Goal: Information Seeking & Learning: Learn about a topic

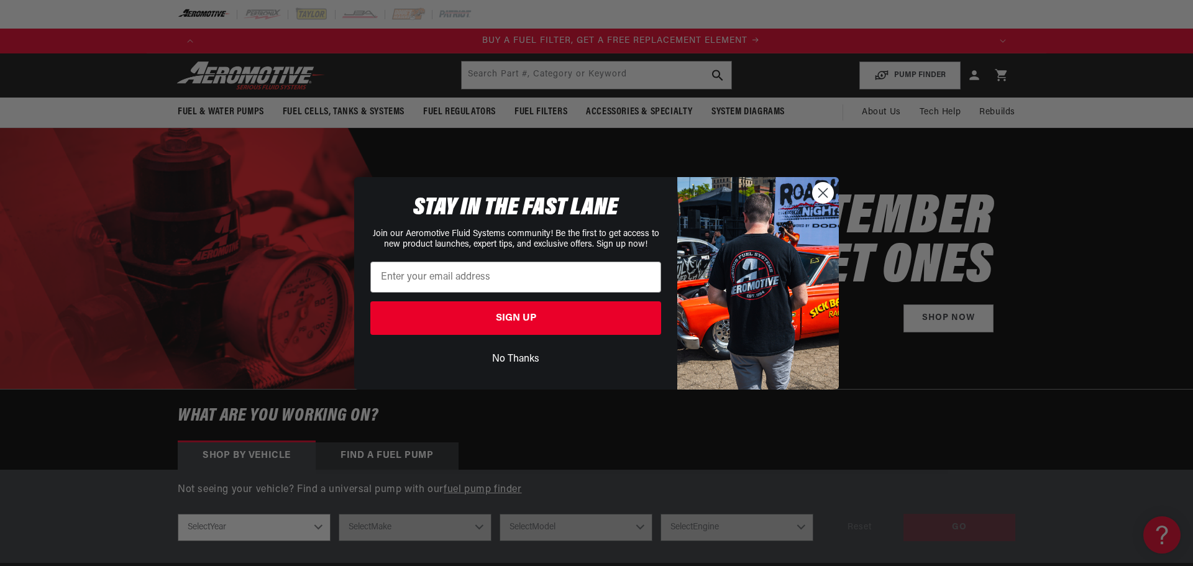
scroll to position [0, 788]
click at [830, 201] on circle "Close dialog" at bounding box center [823, 192] width 21 height 21
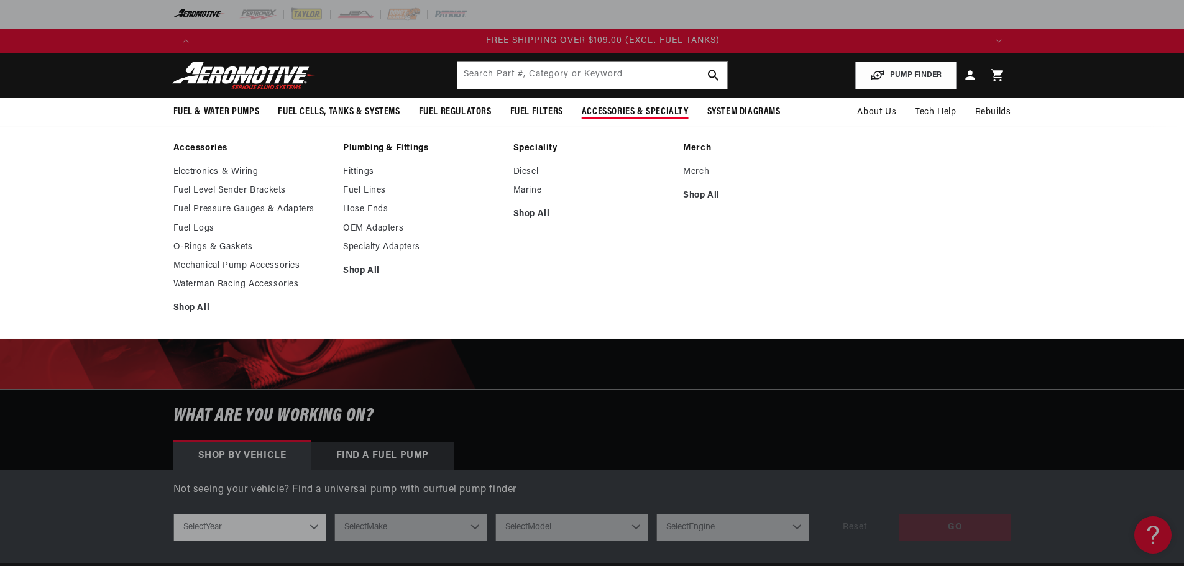
scroll to position [0, 2365]
click at [203, 172] on link "Electronics & Wiring" at bounding box center [252, 172] width 158 height 11
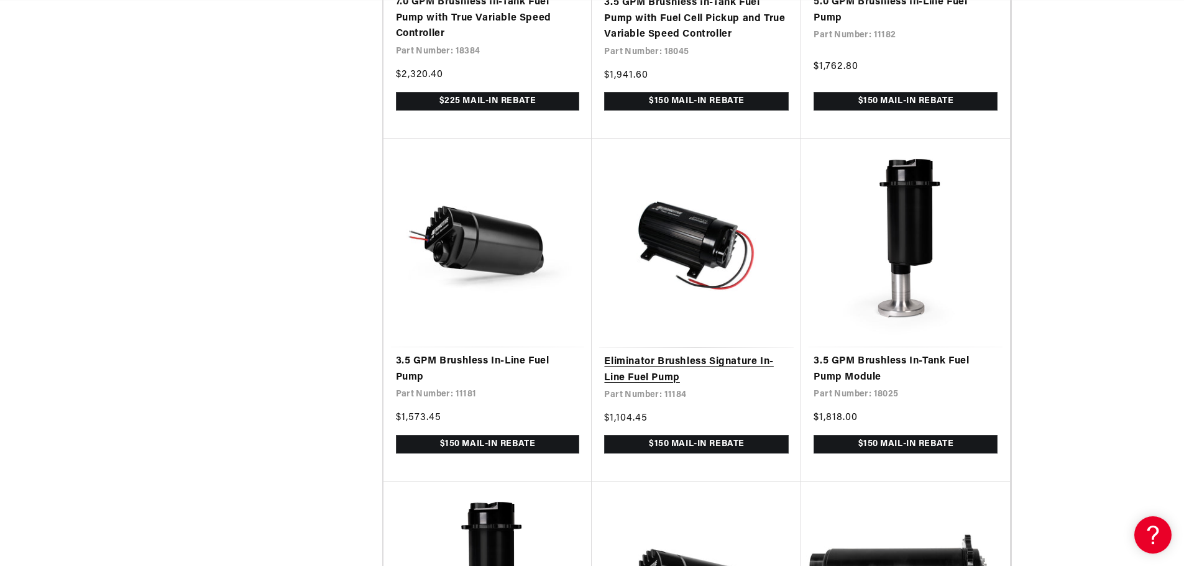
scroll to position [0, 1576]
click at [643, 354] on link "Eliminator Brushless Signature In-Line Fuel Pump" at bounding box center [696, 370] width 185 height 32
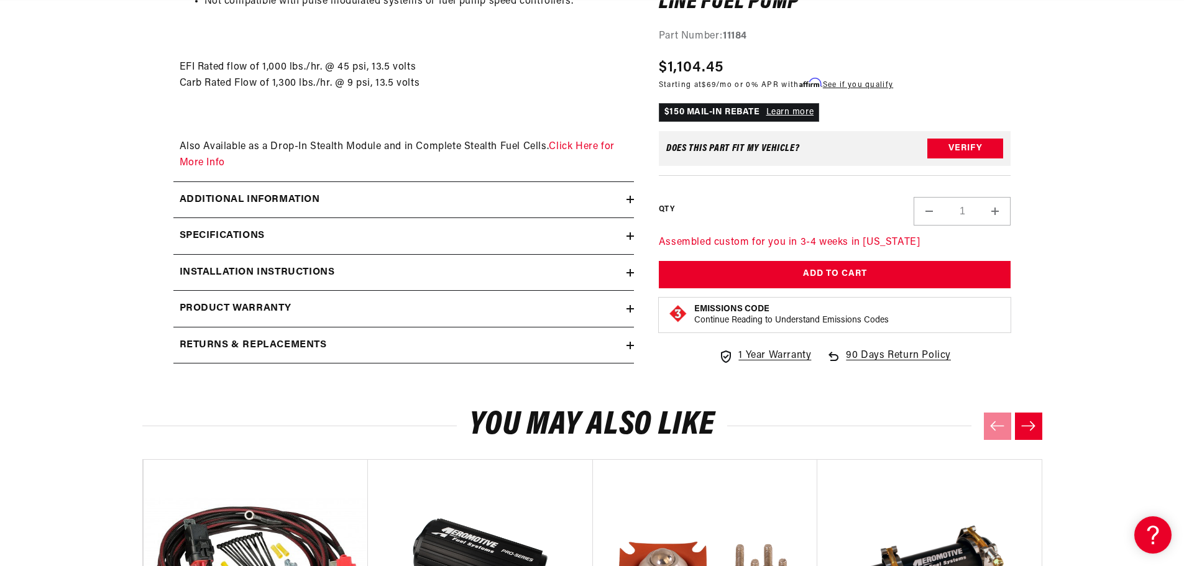
scroll to position [0, 788]
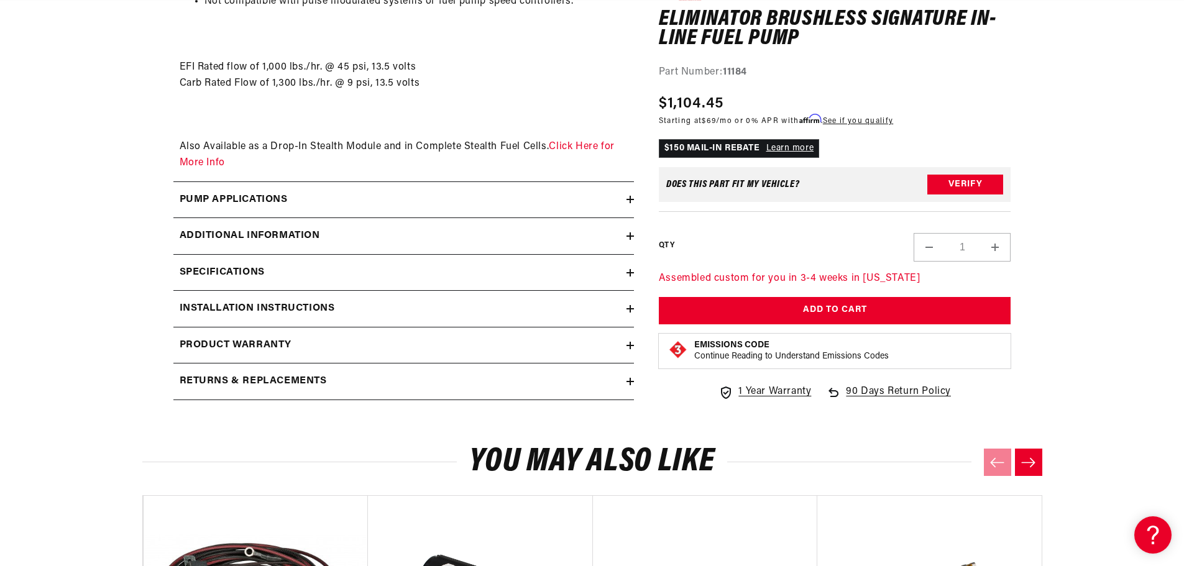
click at [392, 186] on summary "Pump Applications" at bounding box center [403, 200] width 461 height 36
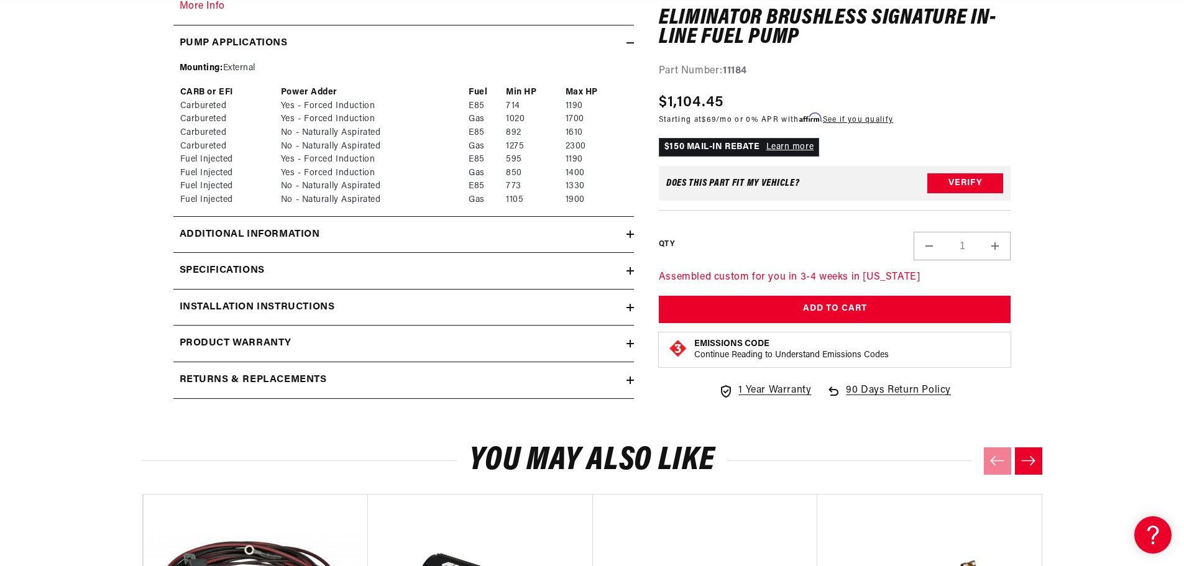
scroll to position [1989, 0]
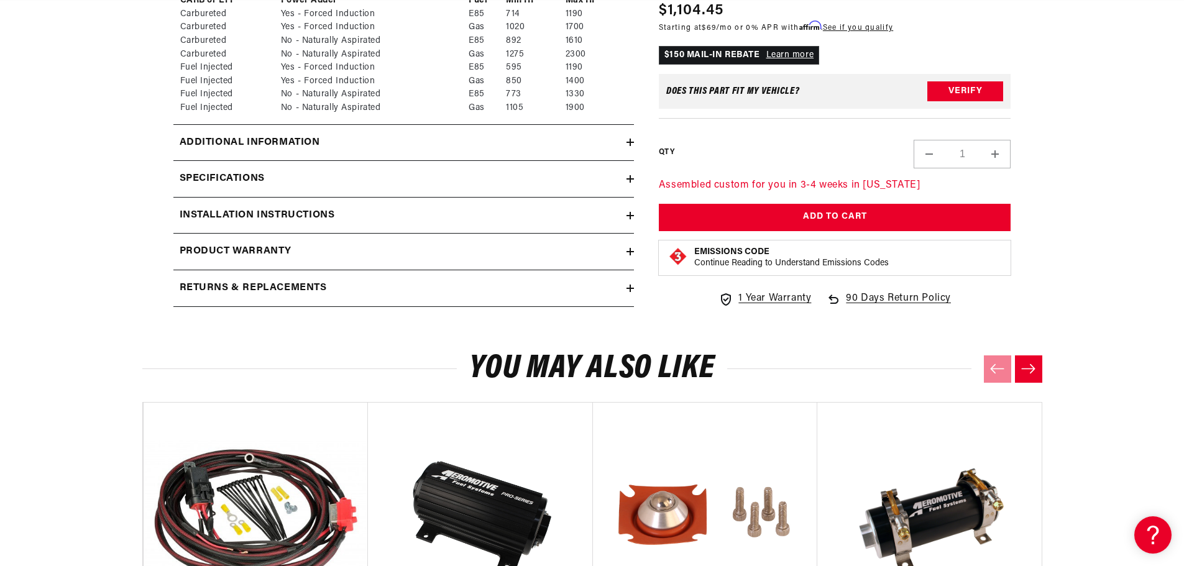
click at [367, 137] on div "Additional information" at bounding box center [399, 143] width 453 height 16
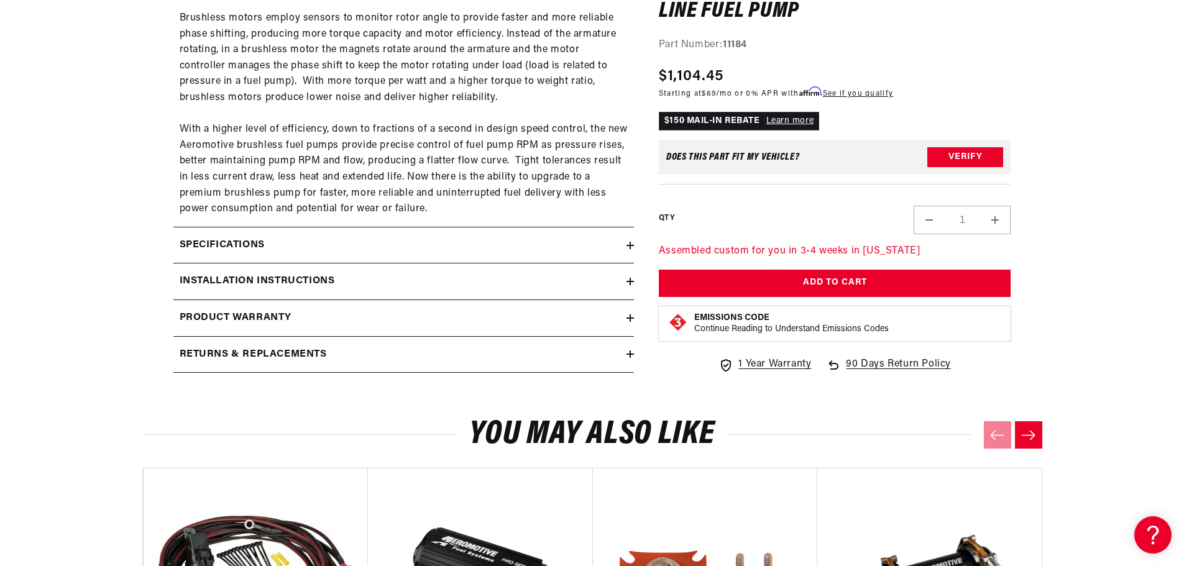
scroll to position [2486, 0]
click at [324, 246] on div "Specifications" at bounding box center [399, 245] width 453 height 16
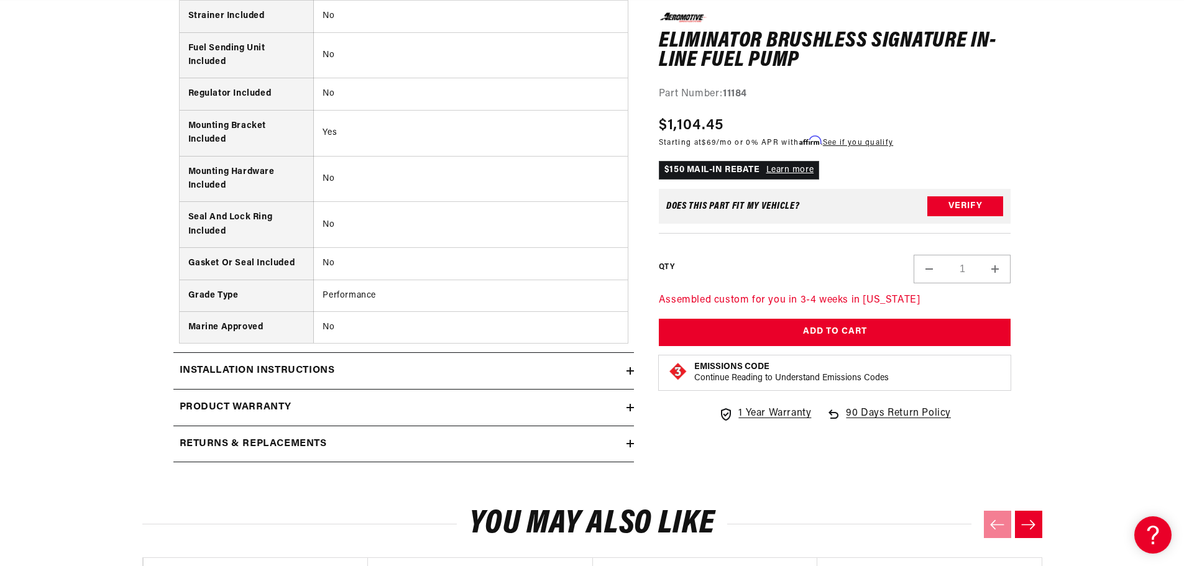
scroll to position [3481, 0]
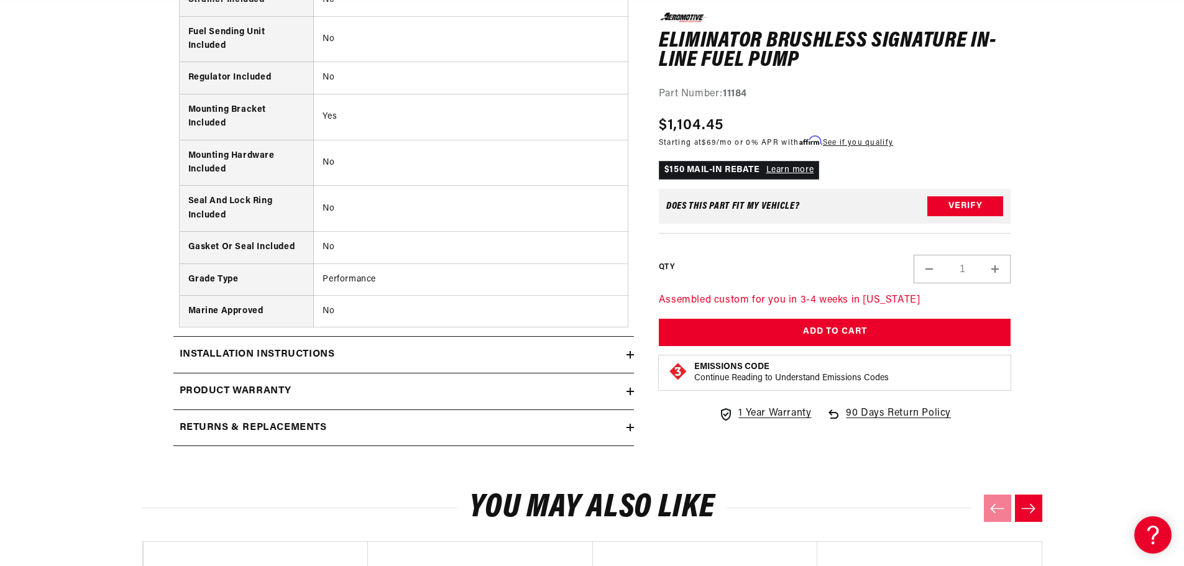
click at [420, 363] on summary "Installation Instructions" at bounding box center [403, 355] width 461 height 36
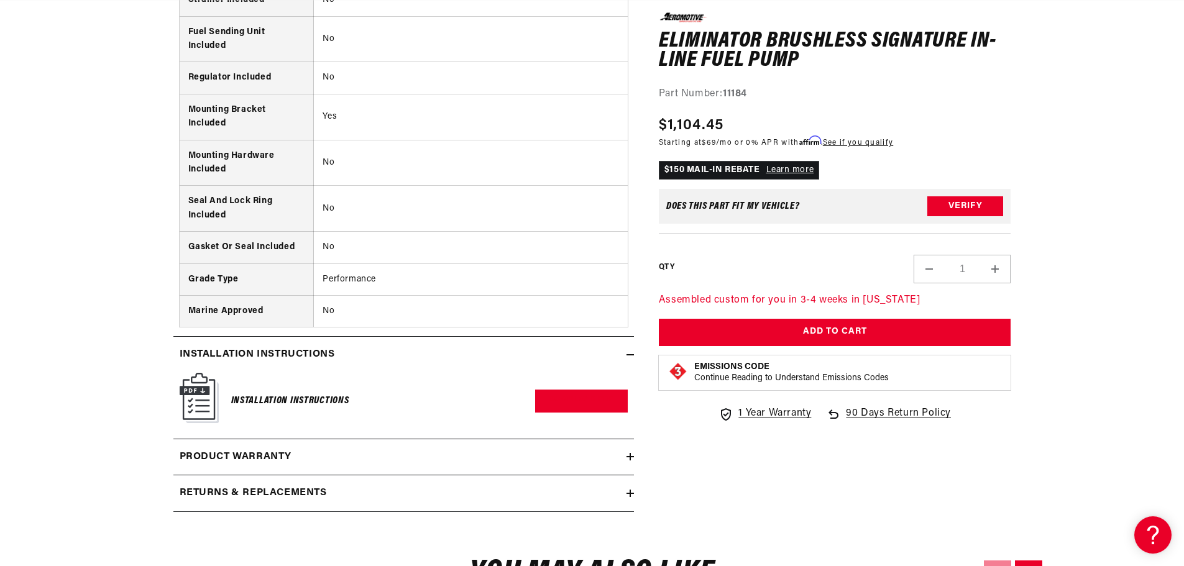
scroll to position [3543, 0]
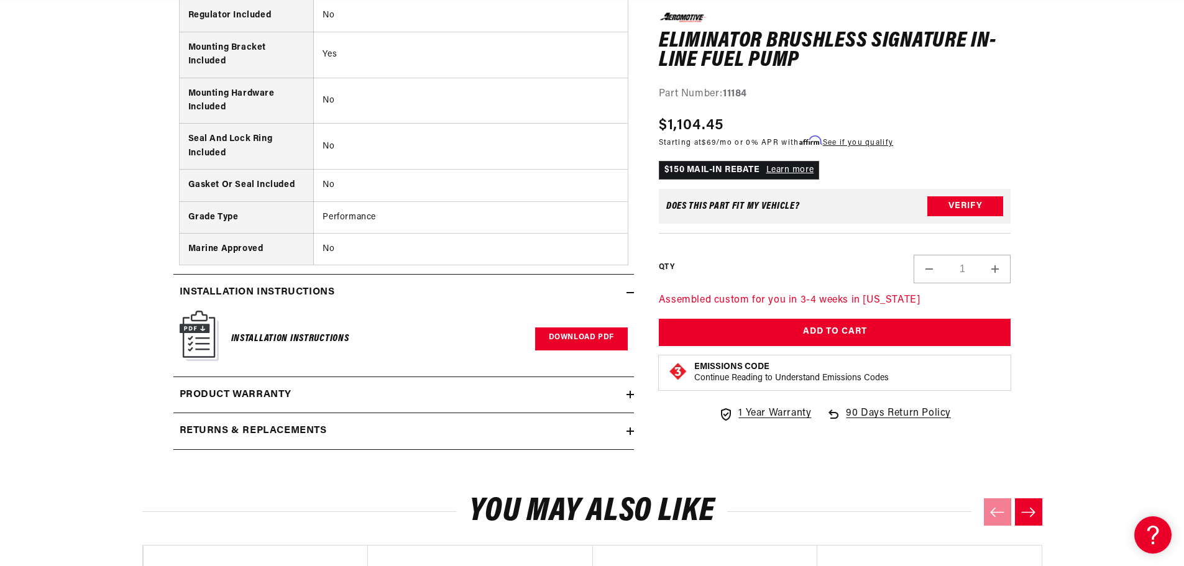
click at [569, 330] on link "Download PDF" at bounding box center [581, 339] width 93 height 23
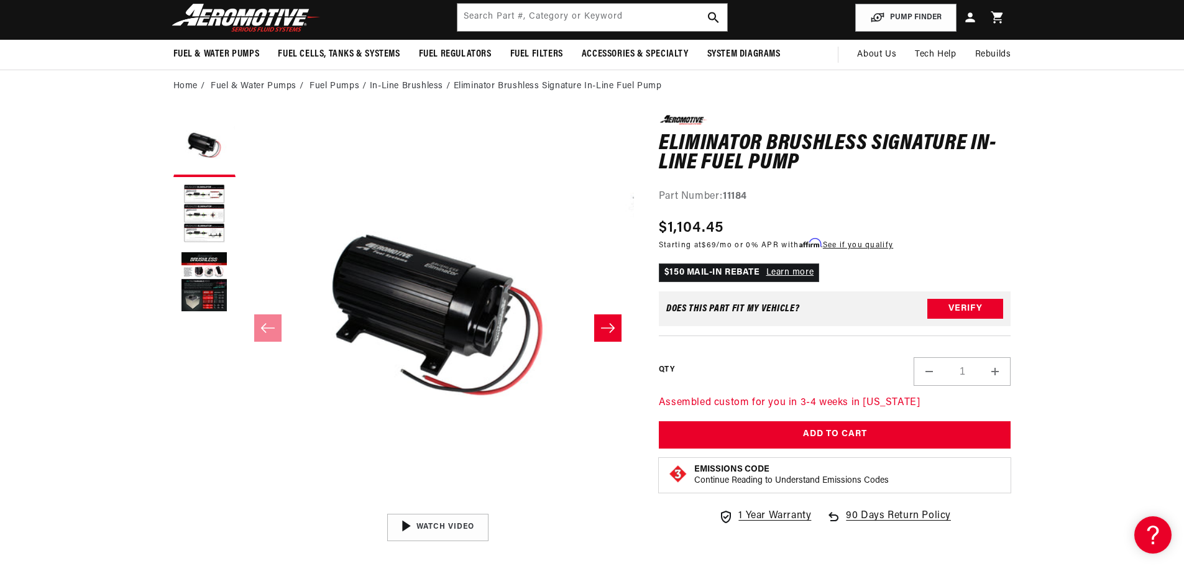
scroll to position [0, 0]
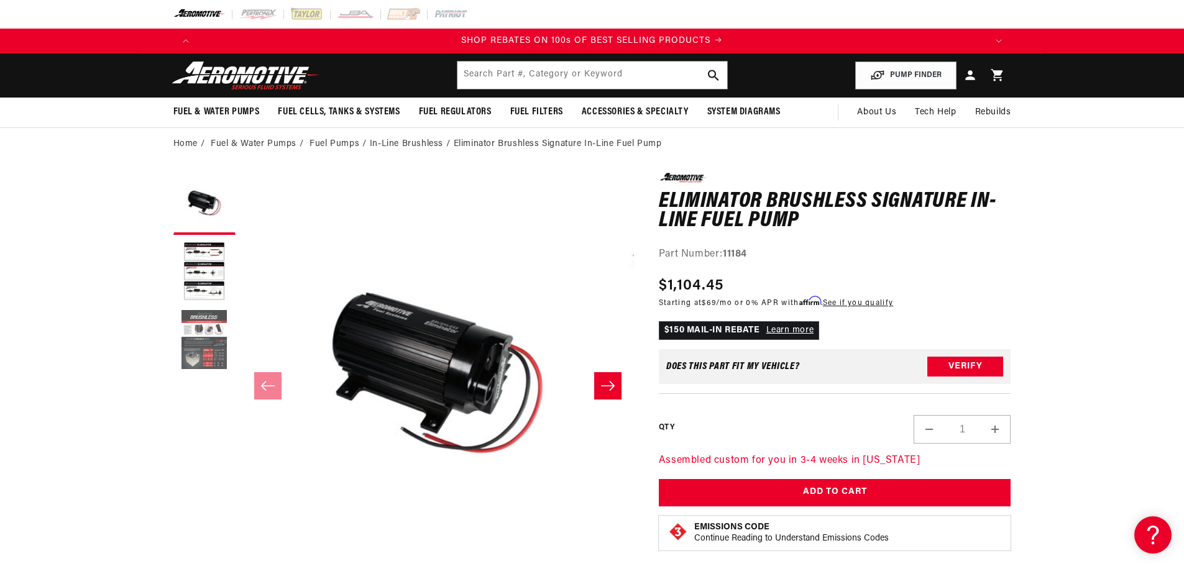
click at [190, 329] on button "Load image 3 in gallery view" at bounding box center [204, 341] width 62 height 62
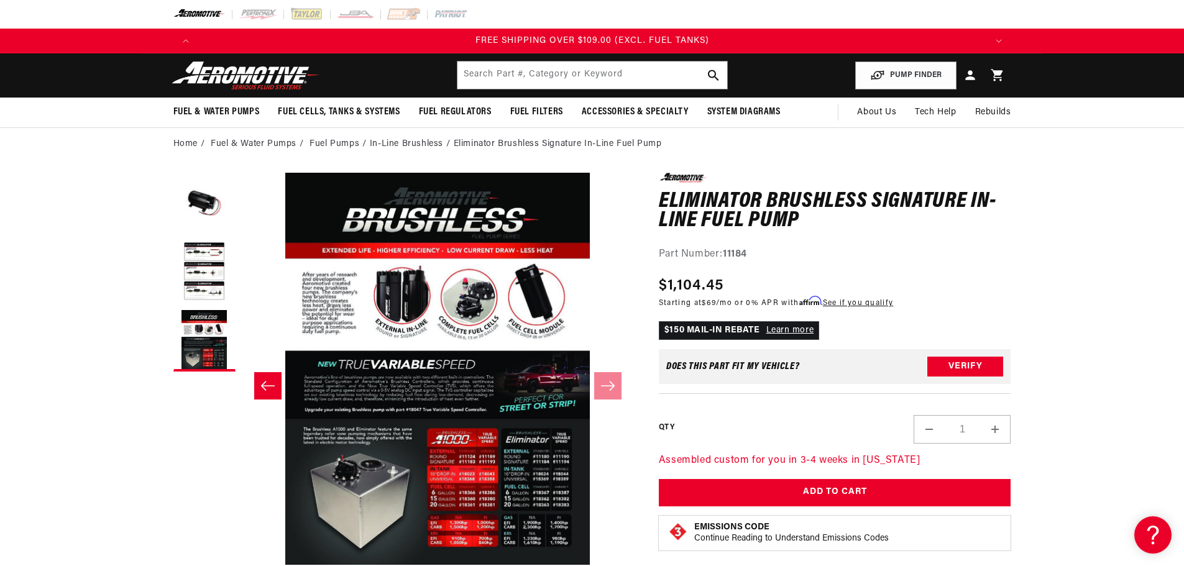
scroll to position [62, 0]
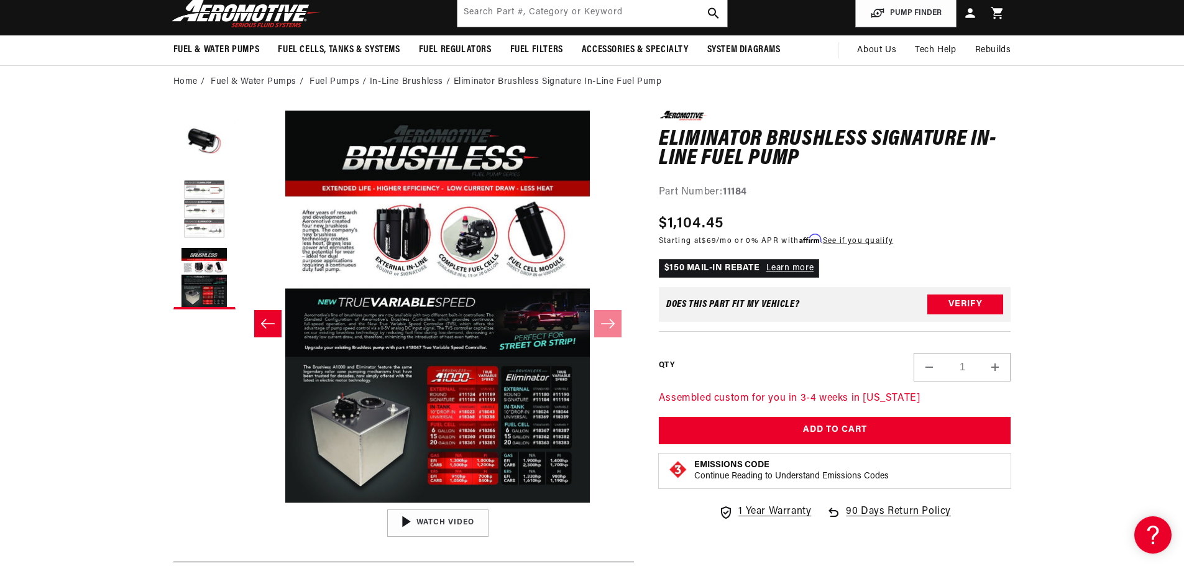
click at [203, 196] on button "Load image 2 in gallery view" at bounding box center [204, 210] width 62 height 62
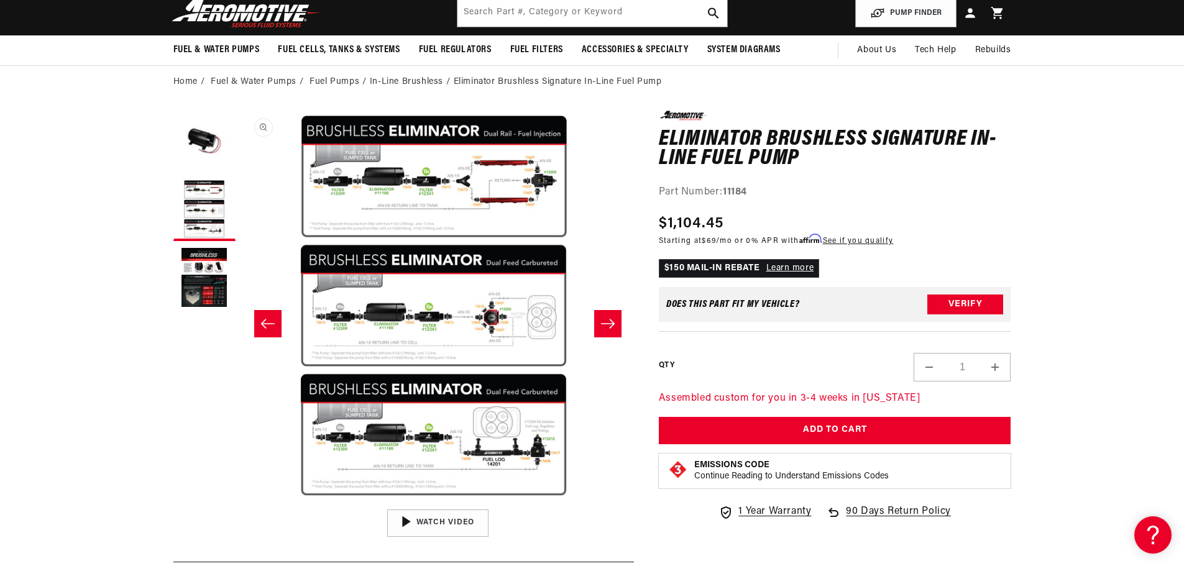
scroll to position [1, 392]
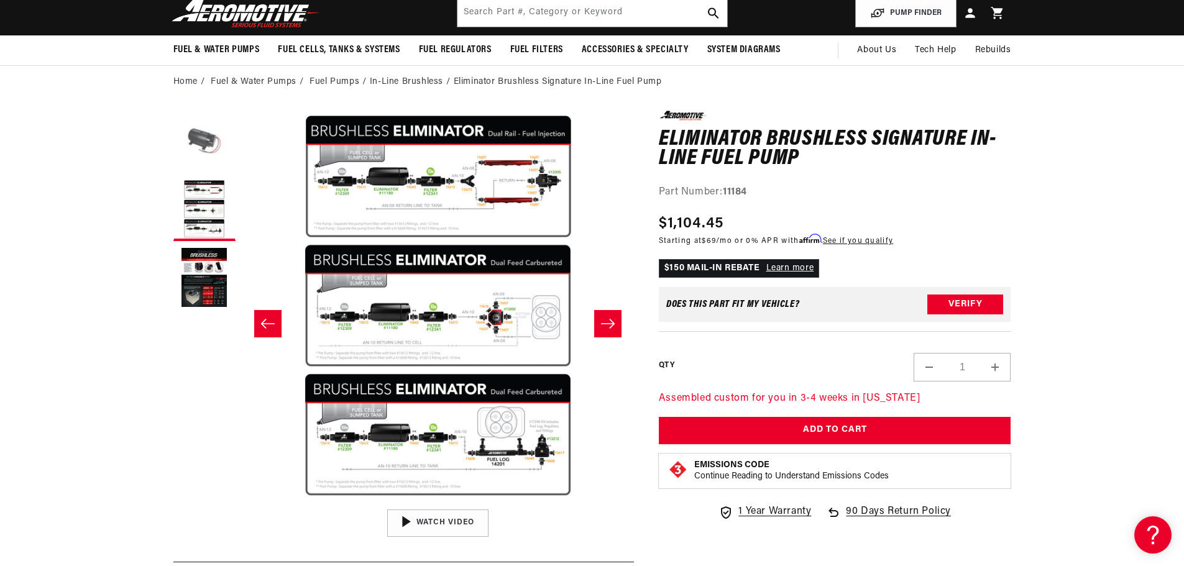
click at [201, 147] on button "Load image 1 in gallery view" at bounding box center [204, 142] width 62 height 62
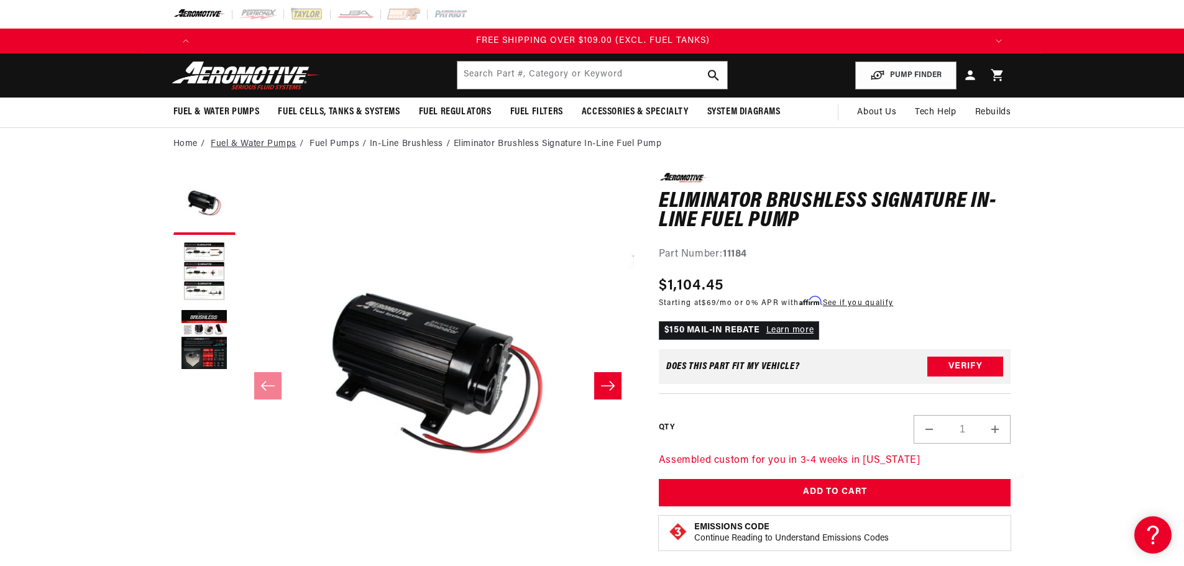
scroll to position [0, 2365]
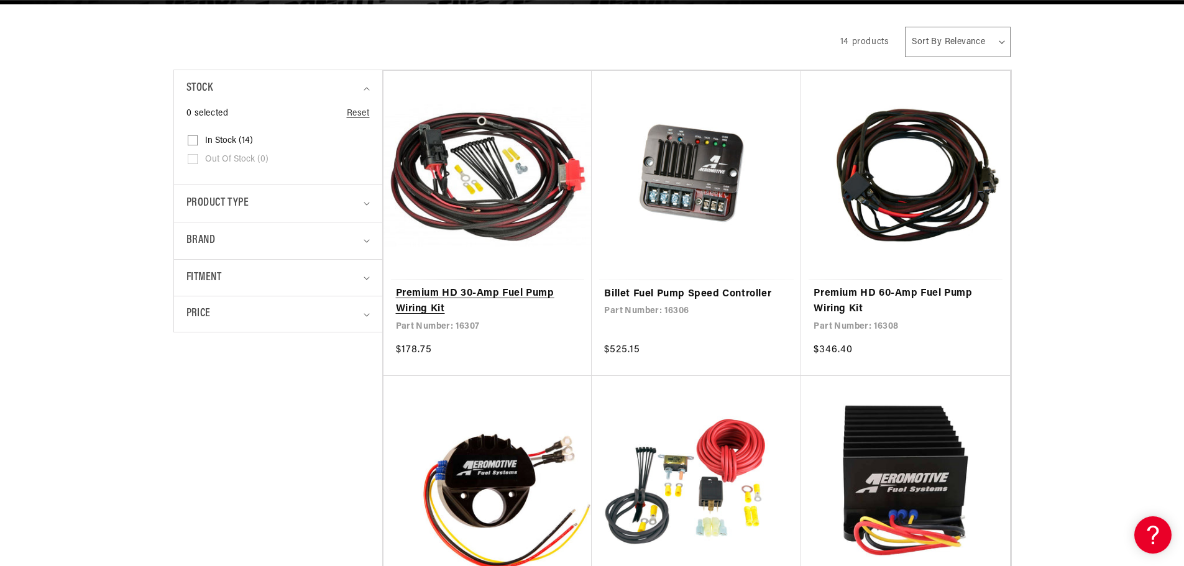
click at [465, 291] on link "Premium HD 30-Amp Fuel Pump Wiring Kit" at bounding box center [488, 302] width 184 height 32
